Goal: Task Accomplishment & Management: Complete application form

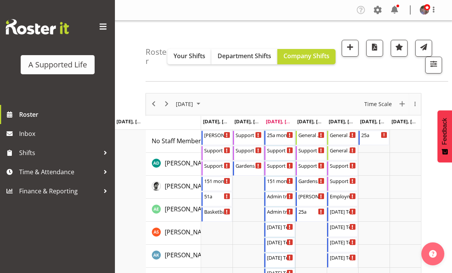
scroll to position [39, 0]
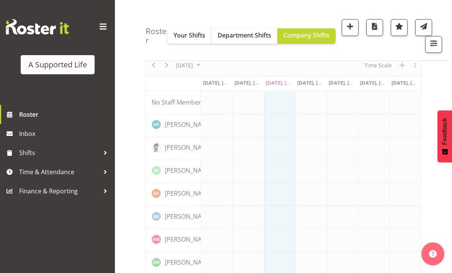
click at [111, 171] on link "Time & Attendance" at bounding box center [57, 171] width 115 height 19
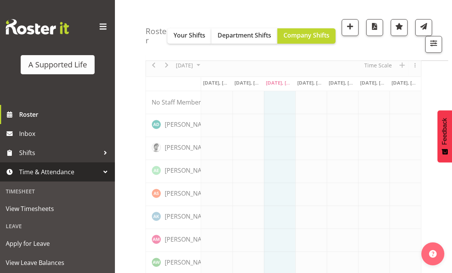
click at [79, 249] on span "Apply for Leave" at bounding box center [57, 243] width 103 height 11
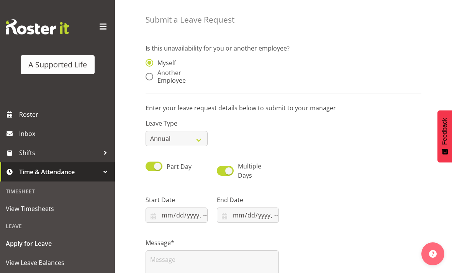
scroll to position [25, 0]
click at [147, 75] on span at bounding box center [149, 76] width 8 height 8
click at [147, 75] on input "Another Employee" at bounding box center [147, 76] width 5 height 5
radio input "true"
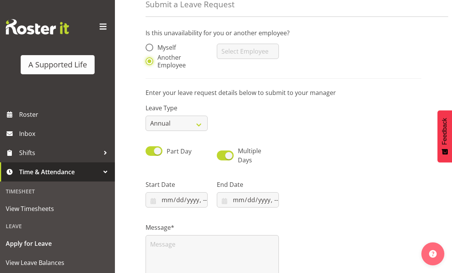
scroll to position [39, 0]
click at [258, 59] on input "text" at bounding box center [248, 51] width 62 height 15
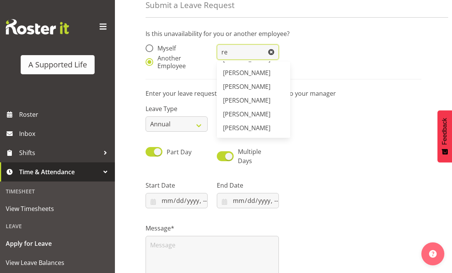
scroll to position [67, 0]
type input "re"
click at [269, 54] on span at bounding box center [270, 51] width 15 height 15
click at [320, 35] on div "Myself Another Employee [PERSON_NAME] [PERSON_NAME] [PERSON_NAME] [PERSON_NAME]…" at bounding box center [283, 54] width 285 height 41
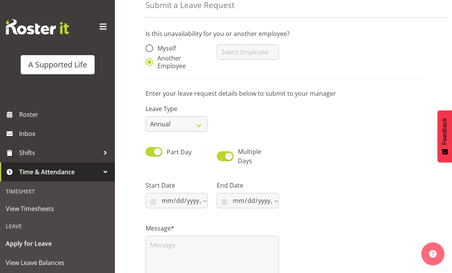
click at [294, 73] on div "Myself Another Employee [PERSON_NAME] [PERSON_NAME] [PERSON_NAME] [PERSON_NAME]…" at bounding box center [283, 54] width 285 height 41
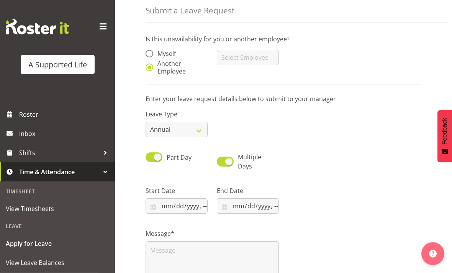
scroll to position [34, 0]
click at [152, 57] on label "Myself" at bounding box center [160, 54] width 30 height 8
click at [150, 56] on input "Myself" at bounding box center [147, 53] width 5 height 5
radio input "true"
click at [182, 212] on input "datetime-local" at bounding box center [176, 205] width 62 height 15
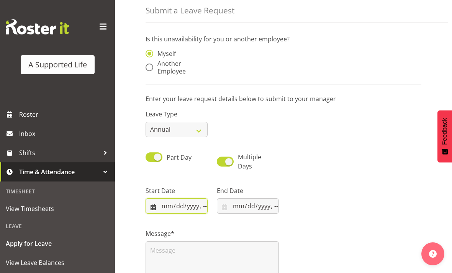
click at [189, 212] on input "datetime-local" at bounding box center [176, 205] width 62 height 15
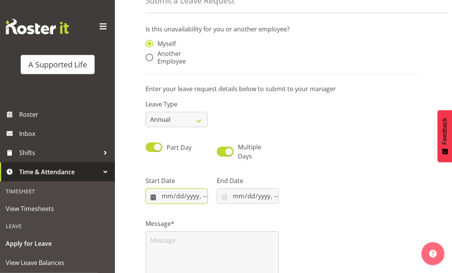
scroll to position [44, 0]
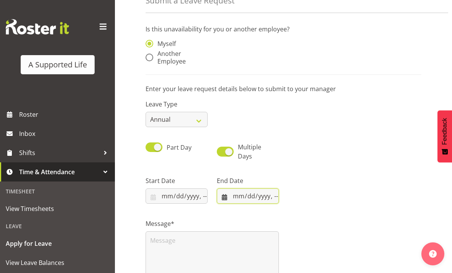
click at [253, 202] on input "datetime-local" at bounding box center [248, 195] width 62 height 15
type input "2025-09-03T09:00"
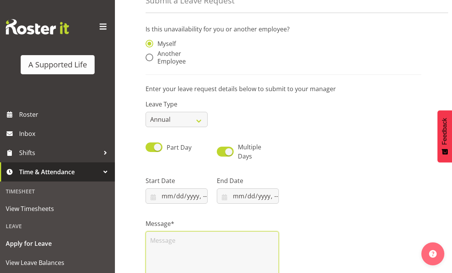
click at [258, 243] on textarea at bounding box center [211, 255] width 133 height 49
type input "2025-09-05T17:00"
type textarea "w"
type textarea "A"
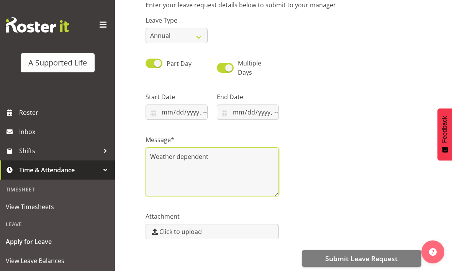
scroll to position [127, 0]
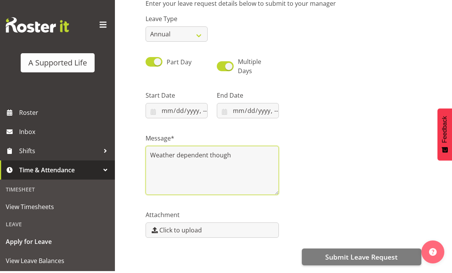
type textarea "Weather dependent though"
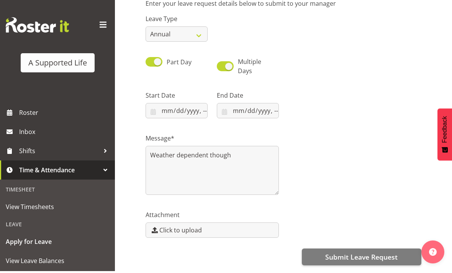
click at [385, 263] on button "Submit Leave Request" at bounding box center [361, 258] width 119 height 17
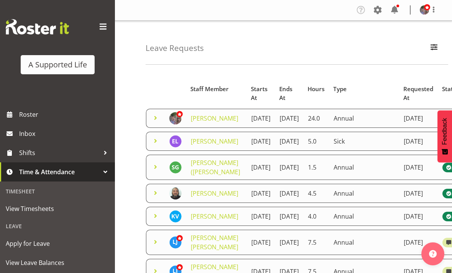
click at [153, 128] on td at bounding box center [155, 118] width 19 height 19
click at [151, 123] on link at bounding box center [155, 118] width 9 height 8
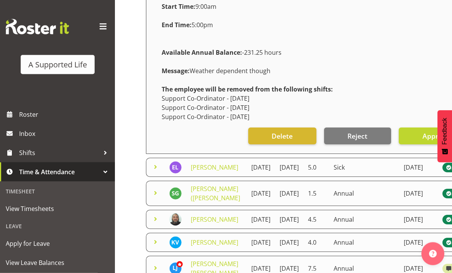
scroll to position [163, 0]
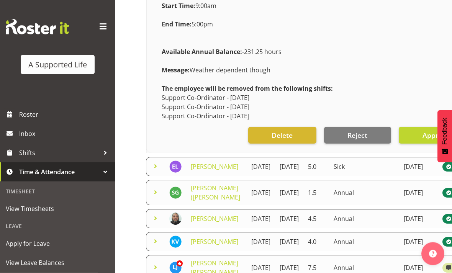
click at [21, 119] on span "Roster" at bounding box center [65, 114] width 92 height 11
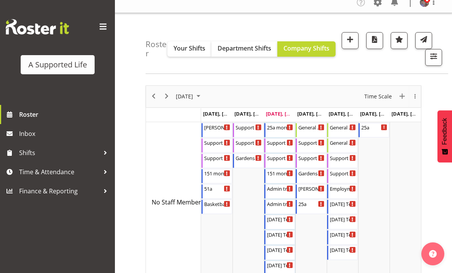
scroll to position [9, 0]
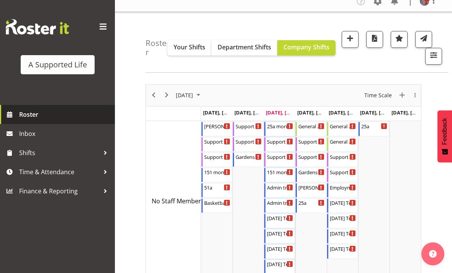
click at [30, 117] on span "Roster" at bounding box center [65, 114] width 92 height 11
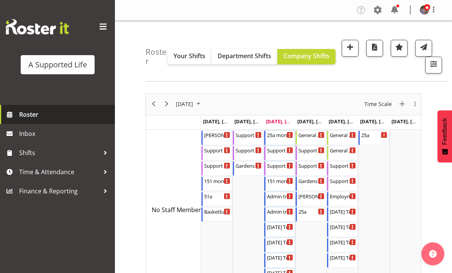
click at [19, 116] on span "Roster" at bounding box center [65, 114] width 92 height 11
